Goal: Information Seeking & Learning: Learn about a topic

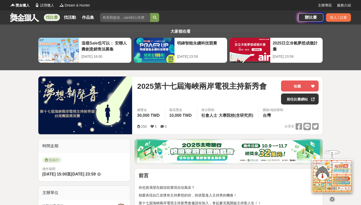
scroll to position [112, 0]
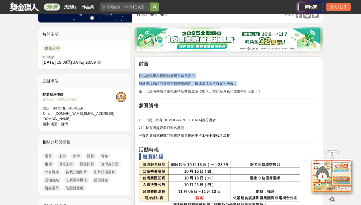
drag, startPoint x: 139, startPoint y: 75, endPoint x: 266, endPoint y: 94, distance: 128.4
copy div "你也曾渴望在鏡頭前展現自信風采？ 熱愛表現自己並懷有主持夢想的你，快抓緊進入主持界的機會！"
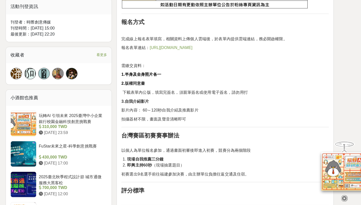
scroll to position [317, 0]
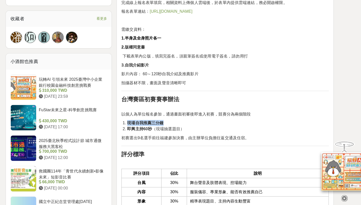
drag, startPoint x: 218, startPoint y: 107, endPoint x: 220, endPoint y: 104, distance: 3.8
click at [220, 104] on div "前言 你也曾渴望在鏡頭前展現自信風采？ 熱愛表現自己並懷有主持夢想的你，快抓緊進入主持界的機會！ 第十七屆海峽兩岸電視主持新秀會邀請你加入，拿起麥克風開啟主持…" at bounding box center [229, 168] width 180 height 626
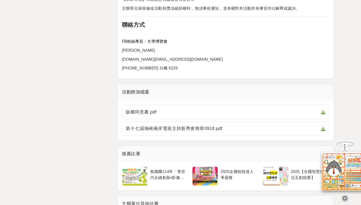
scroll to position [721, 0]
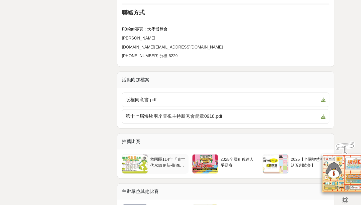
click at [163, 162] on div "救國團114年「青世代永續創新•影像未來」短影音比賽" at bounding box center [178, 167] width 31 height 10
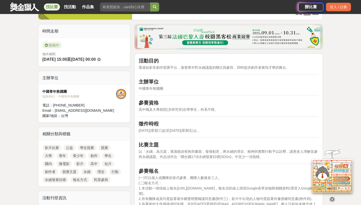
scroll to position [116, 0]
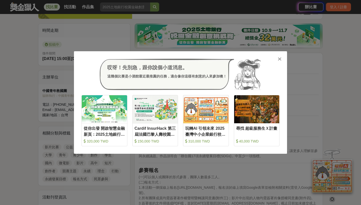
click at [281, 55] on div "哎呀！先別急，跟你說個小道消息。 這幾個比賽是小酒館最近最推薦的任務，適合像你這樣有創意的人來參加噢！ 收藏 從你出發 開啟智慧金融新頁：2025土地銀行校園…" at bounding box center [180, 102] width 213 height 103
click at [278, 58] on icon at bounding box center [280, 59] width 4 height 5
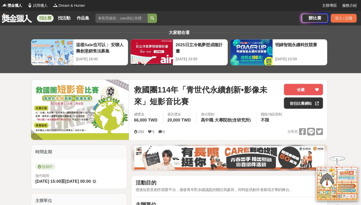
scroll to position [0, 0]
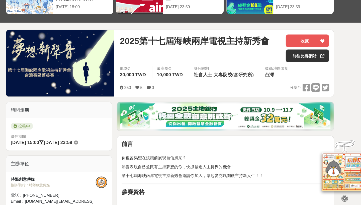
scroll to position [72, 0]
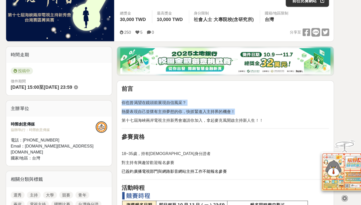
drag, startPoint x: 106, startPoint y: 87, endPoint x: 252, endPoint y: 110, distance: 147.3
copy div "你也曾渴望在鏡頭前展現自信風采？ 熱愛表現自己並懷有主持夢想的你，快抓緊進入主持界的機會！"
